Goal: Information Seeking & Learning: Learn about a topic

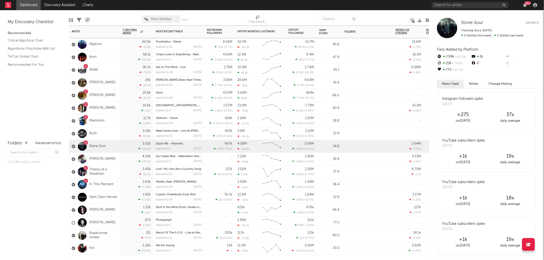
click at [99, 42] on div "Slipknot" at bounding box center [87, 44] width 30 height 15
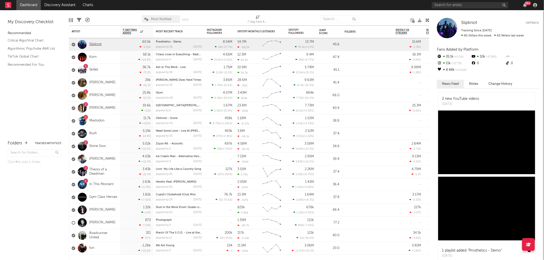
click at [97, 42] on link "Slipknot" at bounding box center [95, 44] width 12 height 4
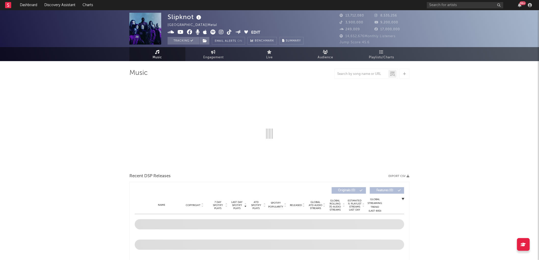
select select "6m"
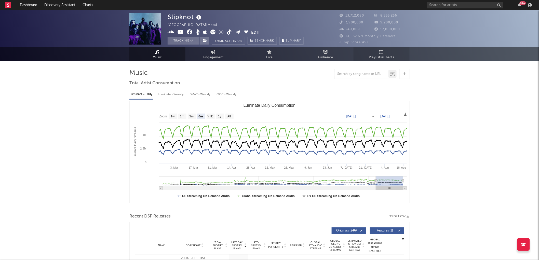
click at [380, 58] on span "Playlists/Charts" at bounding box center [381, 58] width 25 height 6
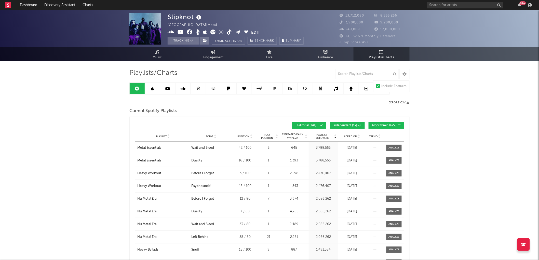
click at [356, 139] on div "Playlist City Song Position Peak Position Estimated Daily Streams Playlist Foll…" at bounding box center [270, 137] width 270 height 10
click at [355, 138] on span "Added On" at bounding box center [350, 136] width 13 height 3
click at [353, 135] on span "Added On" at bounding box center [350, 136] width 13 height 3
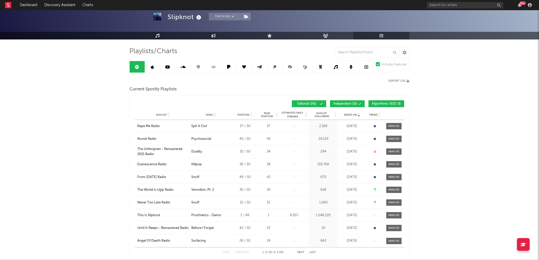
scroll to position [28, 0]
